Goal: Check status

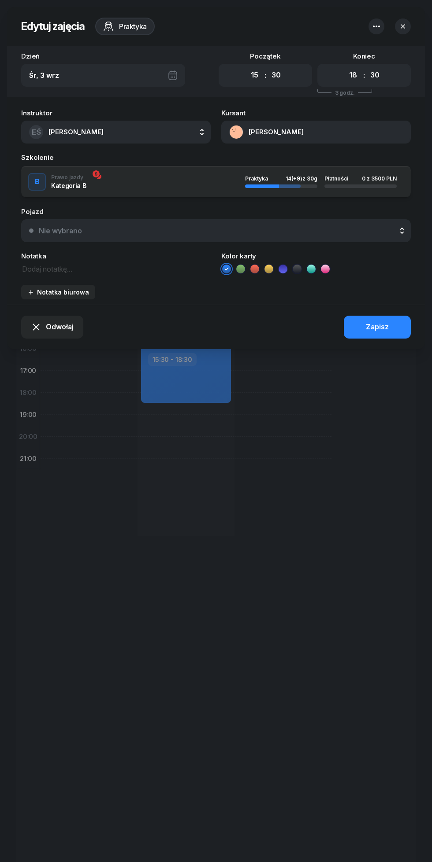
select select "15"
select select "30"
select select "18"
select select "30"
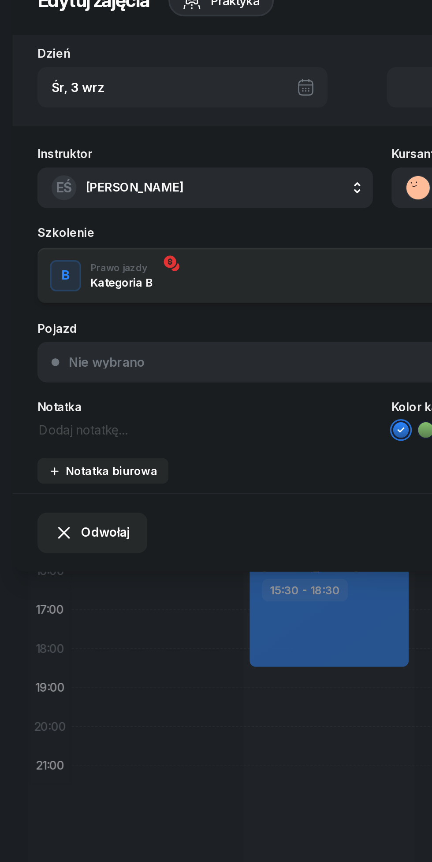
click at [47, 324] on span "Odwołaj" at bounding box center [60, 327] width 28 height 11
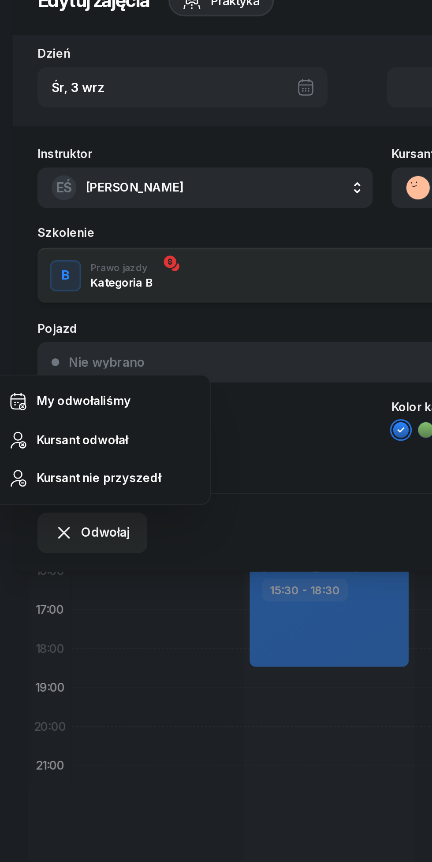
click at [23, 277] on div "Kursant odwołał" at bounding box center [47, 274] width 52 height 11
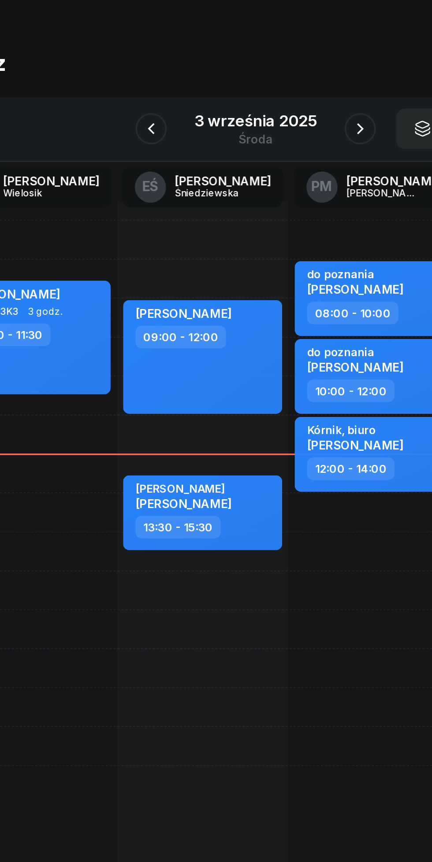
click at [275, 99] on icon "button" at bounding box center [275, 98] width 11 height 11
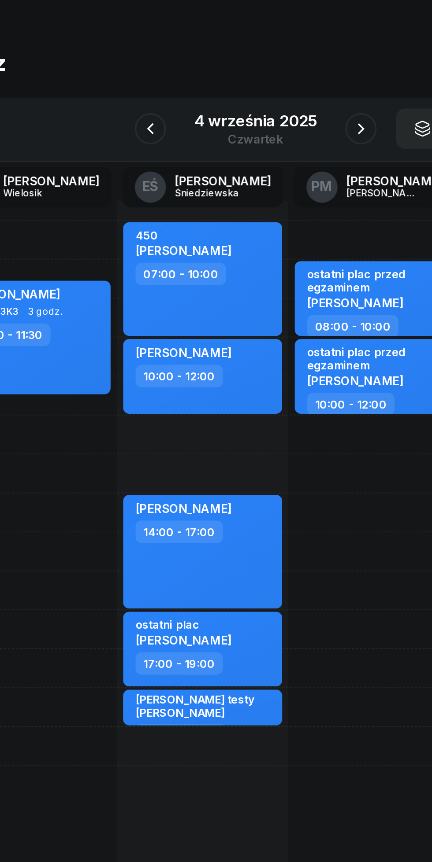
click at [273, 100] on icon "button" at bounding box center [275, 98] width 11 height 11
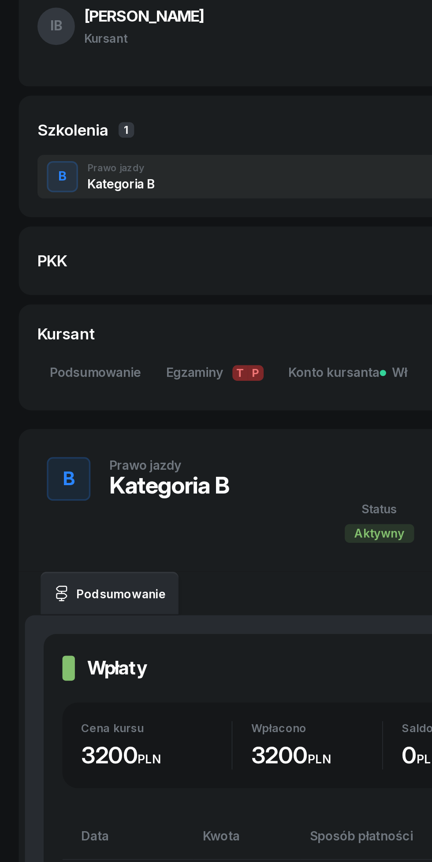
scroll to position [3, 0]
